Goal: Navigation & Orientation: Go to known website

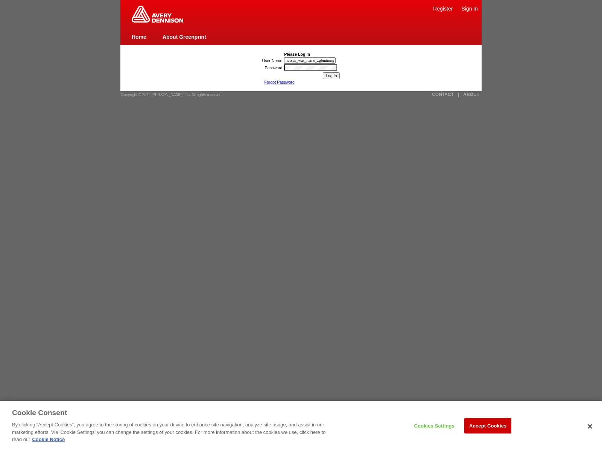
type input "nessus_was_name_zgbmtnmg"
